Goal: Task Accomplishment & Management: Use online tool/utility

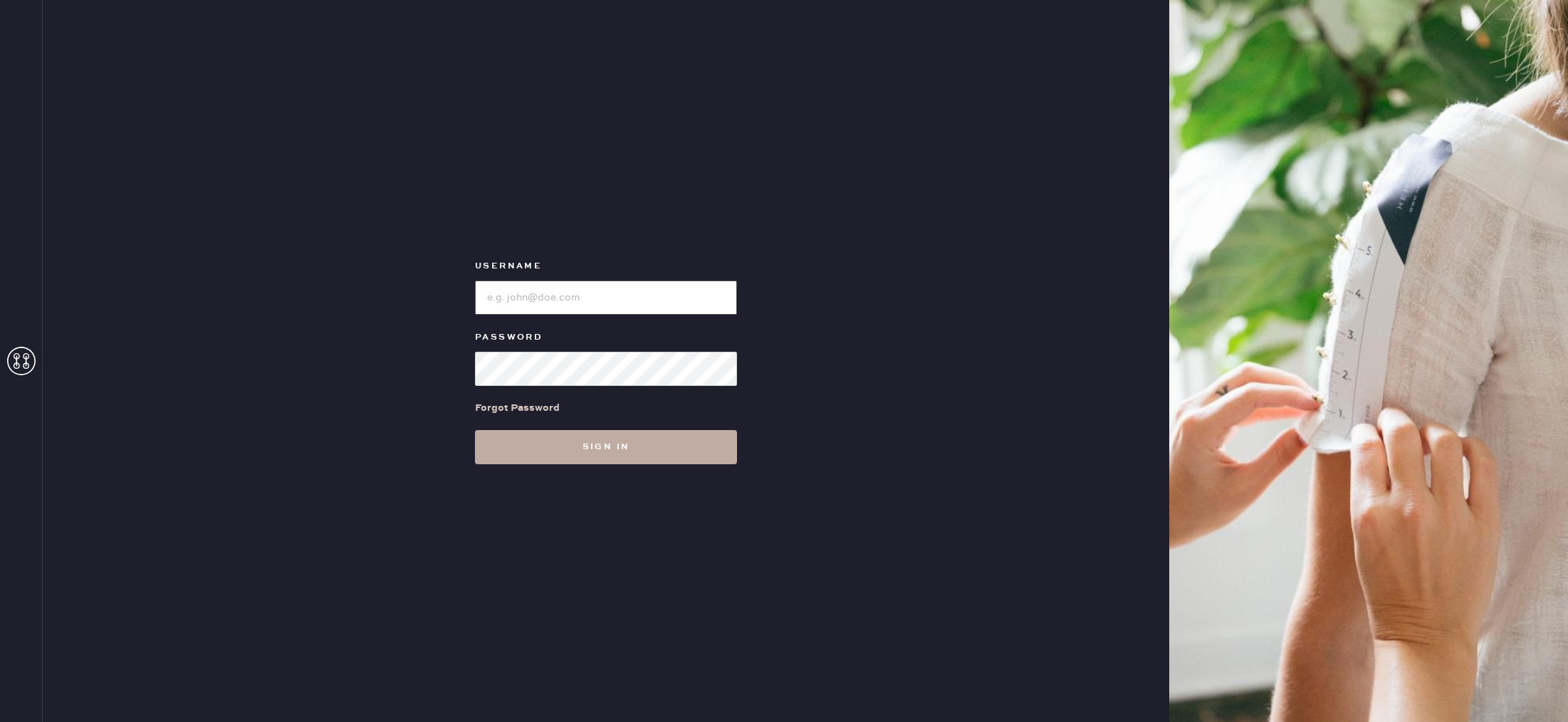
type input "reformationrittenhouse"
click at [623, 456] on button "Sign in" at bounding box center [606, 448] width 262 height 34
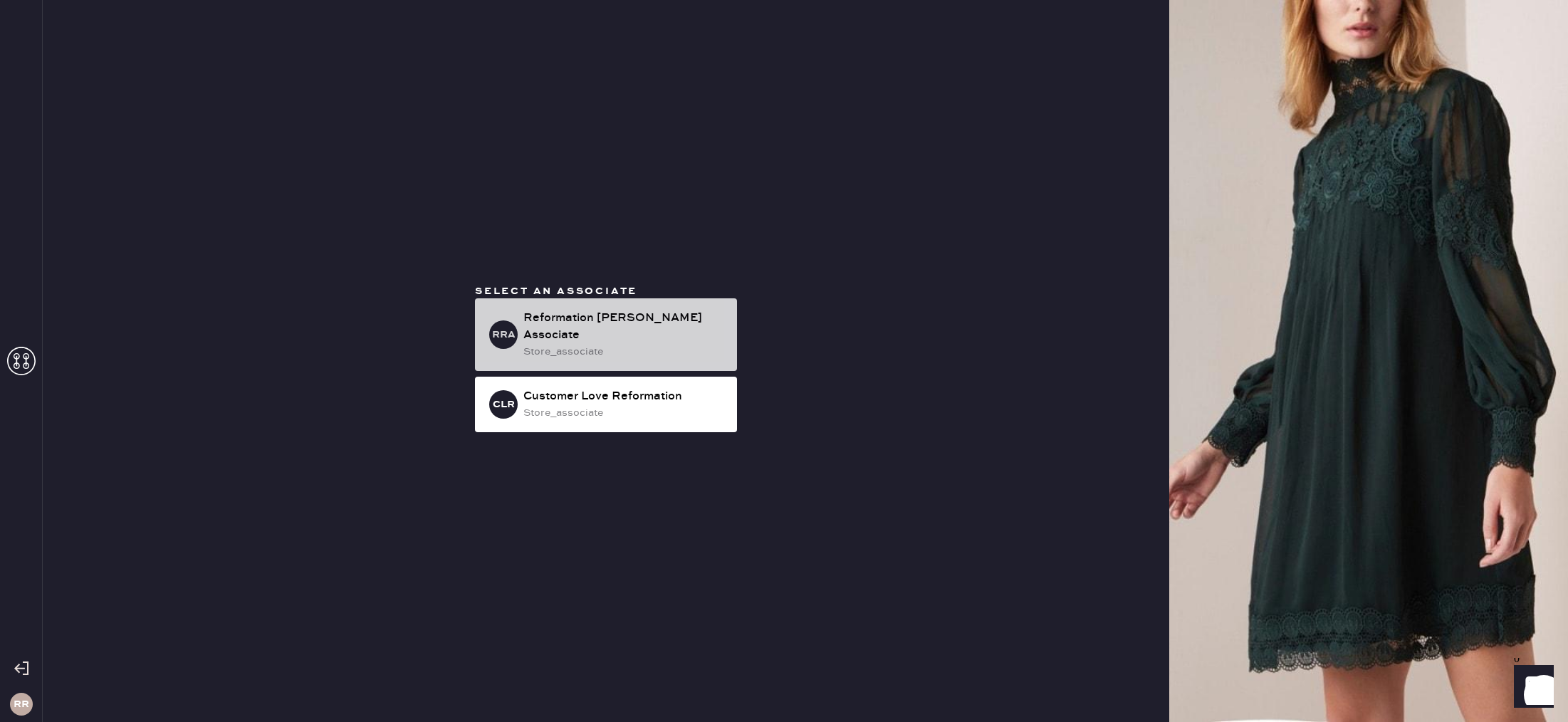
click at [596, 344] on div "store_associate" at bounding box center [624, 351] width 202 height 16
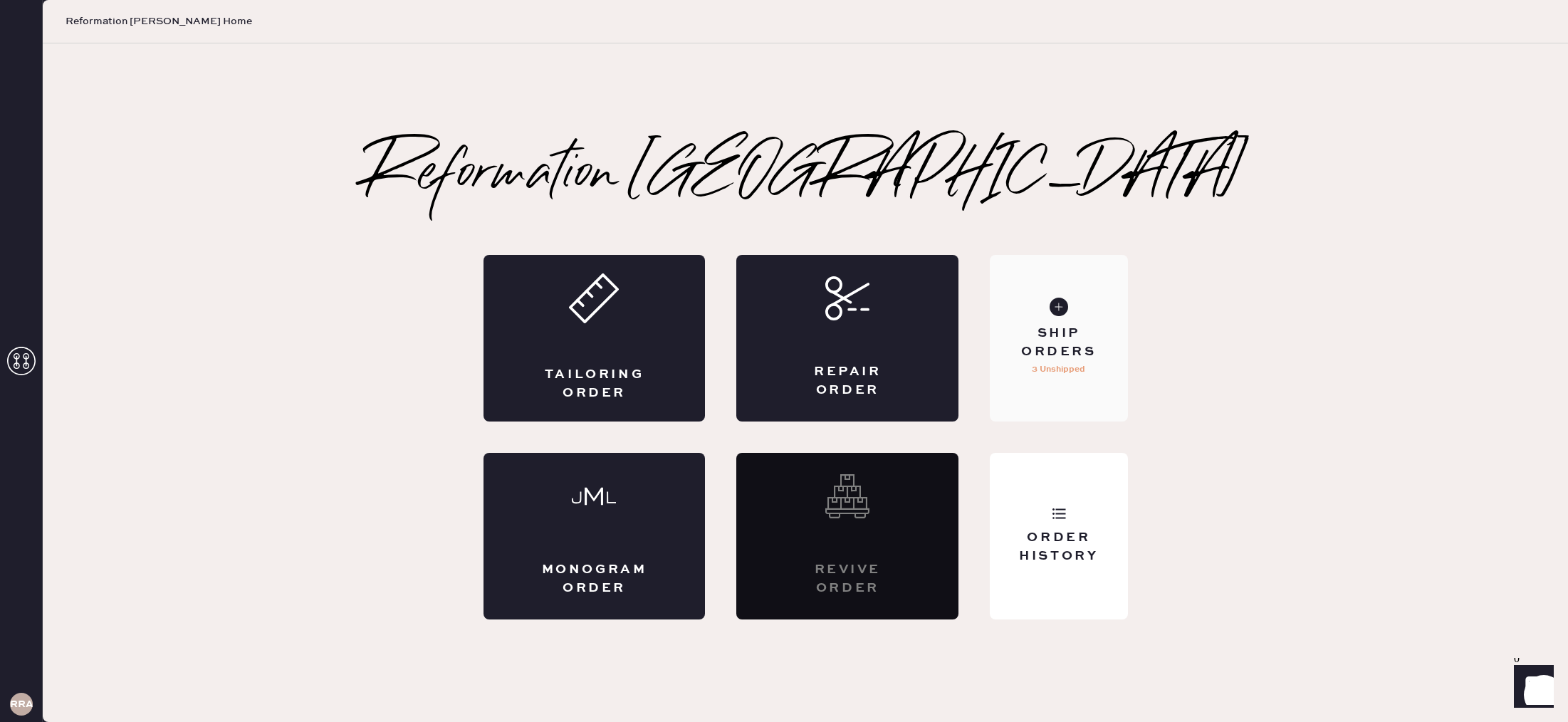
click at [1109, 330] on div "Ship Orders" at bounding box center [1058, 343] width 115 height 36
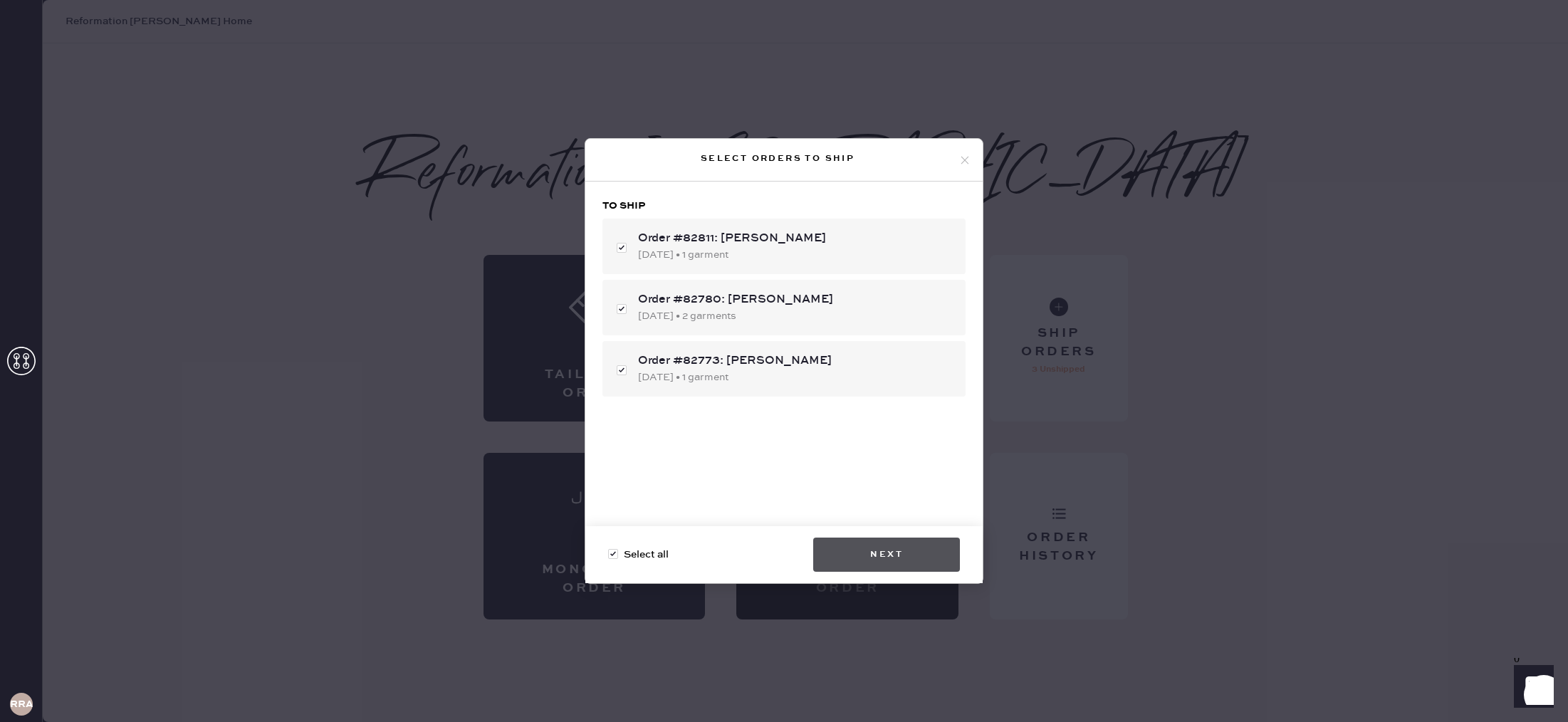
click at [891, 546] on button "Next" at bounding box center [887, 555] width 146 height 34
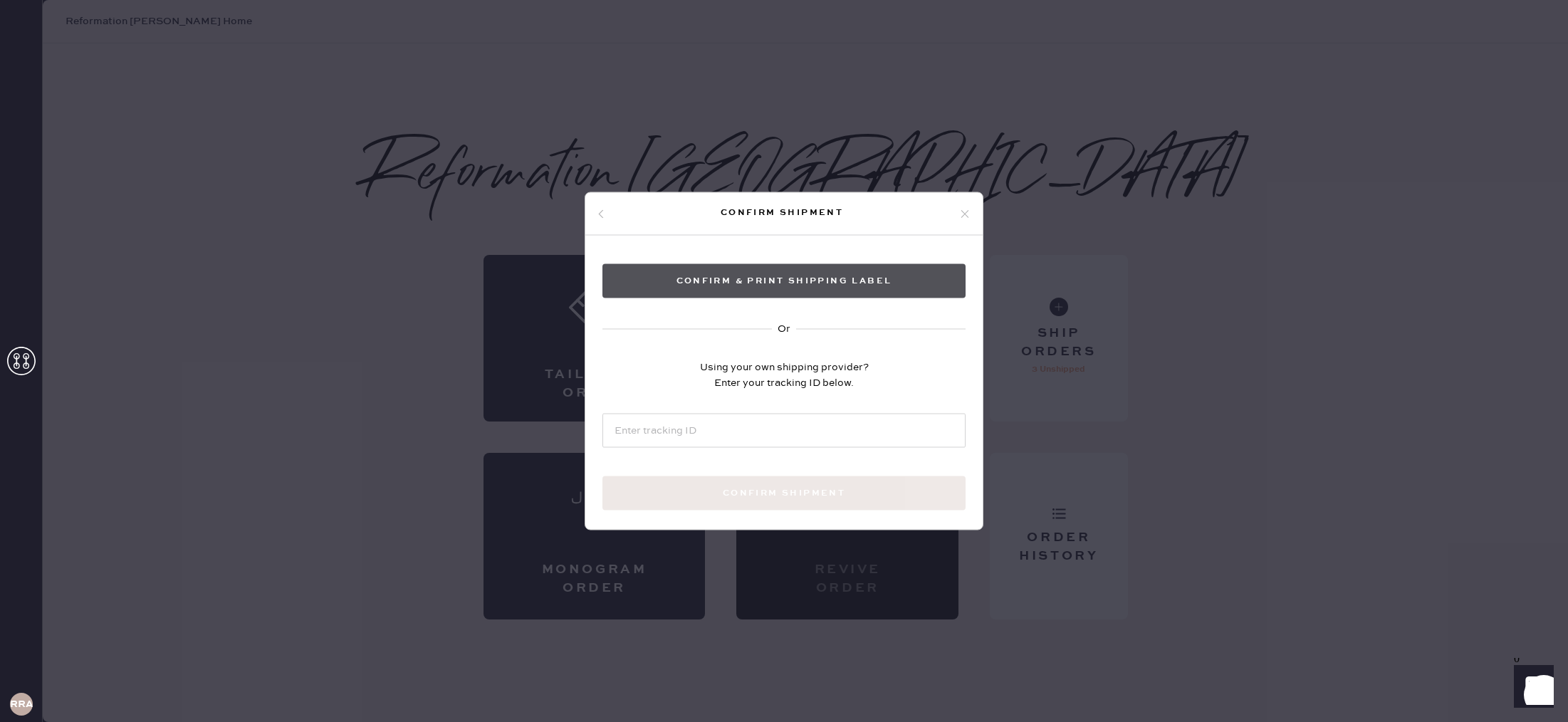
click at [780, 280] on button "Confirm & Print shipping label" at bounding box center [784, 281] width 363 height 34
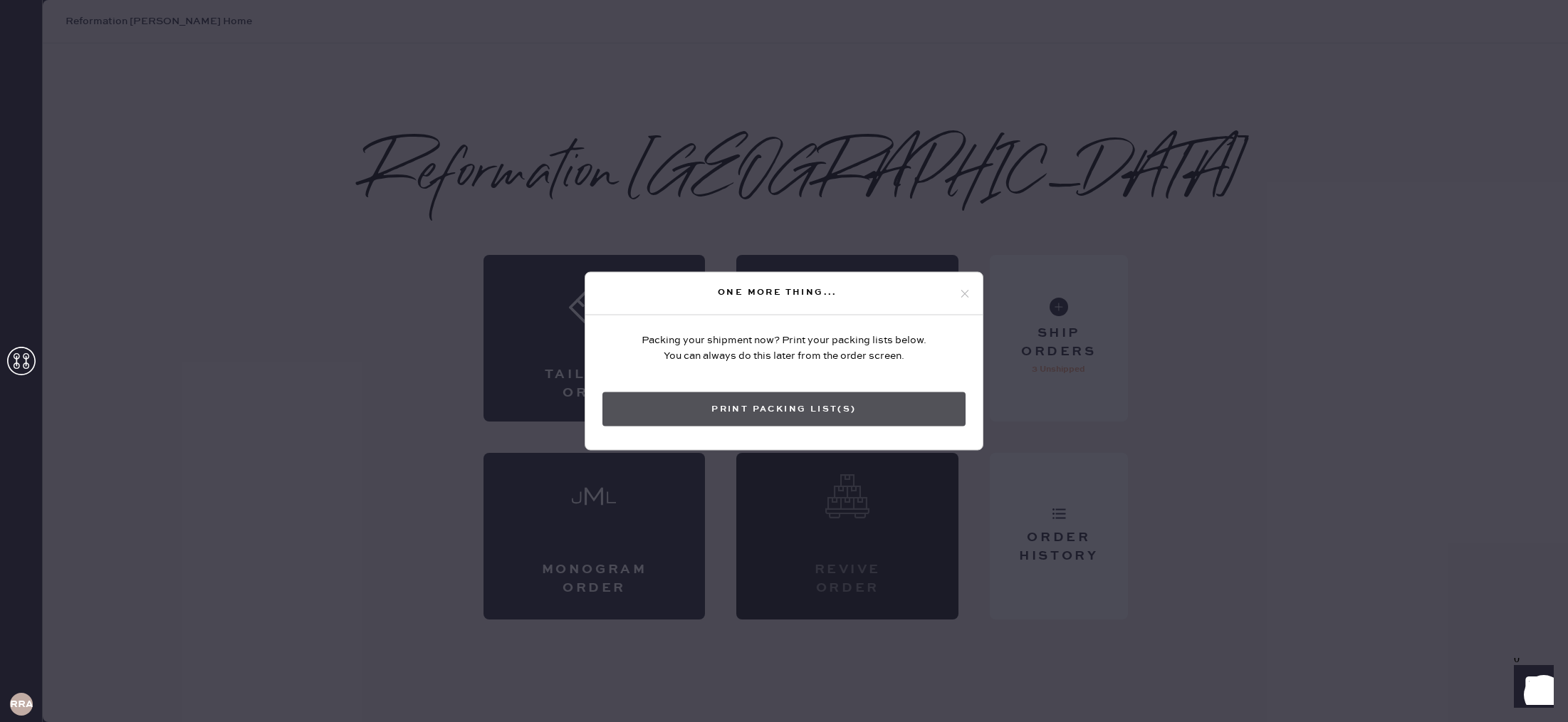
click at [816, 405] on button "Print Packing List(s)" at bounding box center [784, 410] width 363 height 34
